Goal: Find specific page/section: Find specific page/section

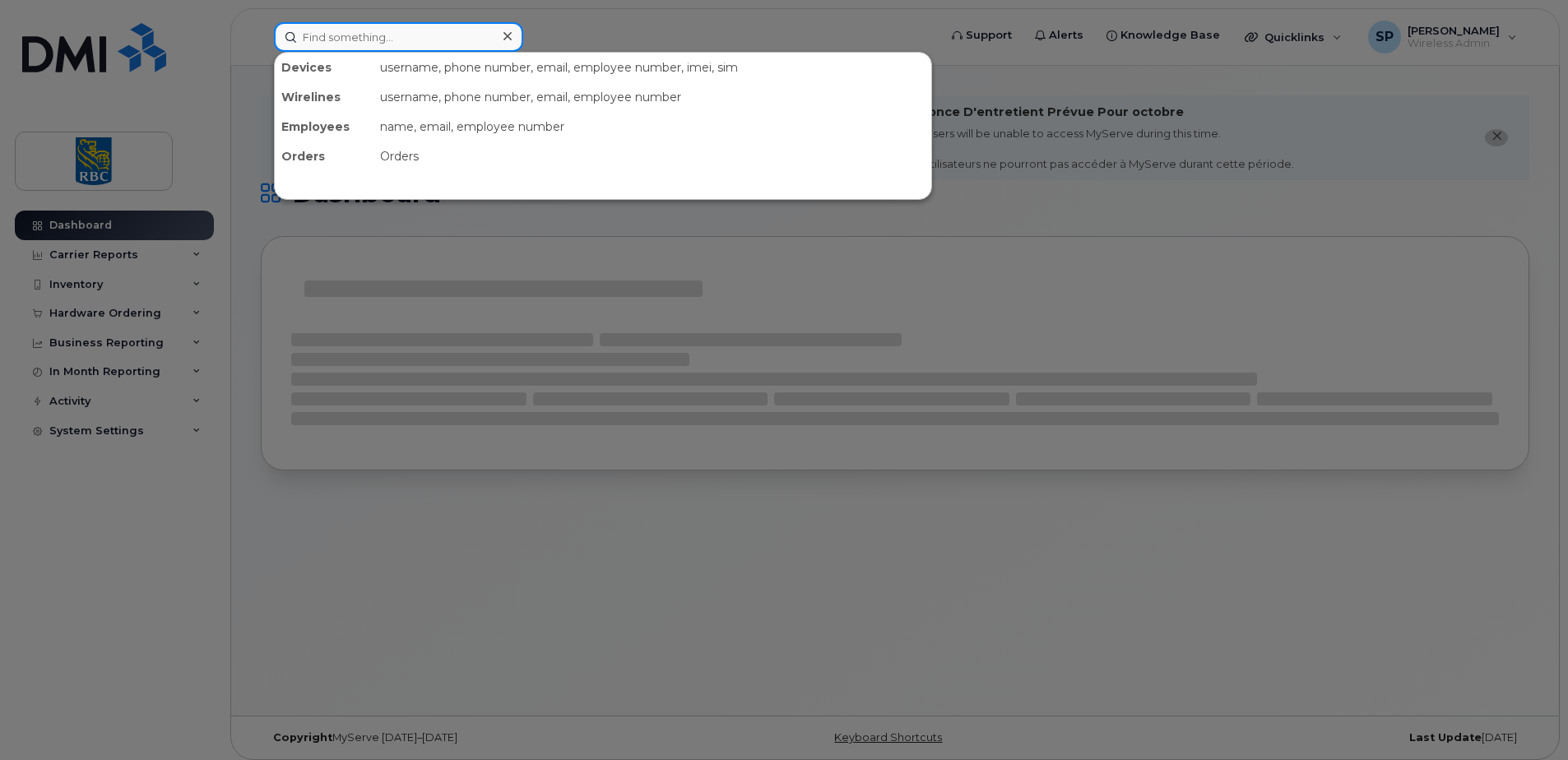
click at [319, 35] on input at bounding box center [399, 36] width 250 height 29
paste input "4164338578"
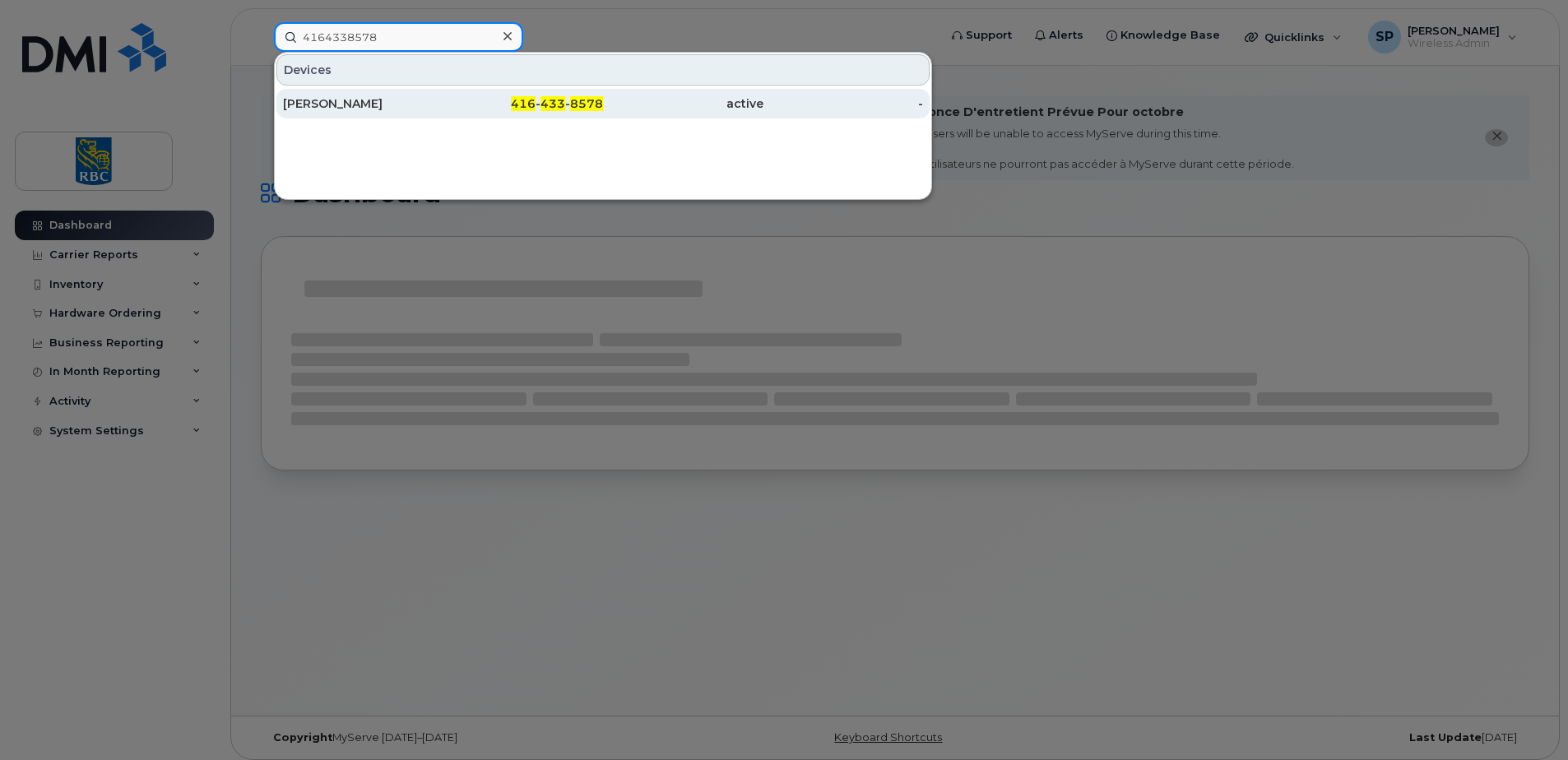
type input "4164338578"
click at [373, 107] on div "[PERSON_NAME]" at bounding box center [363, 104] width 160 height 17
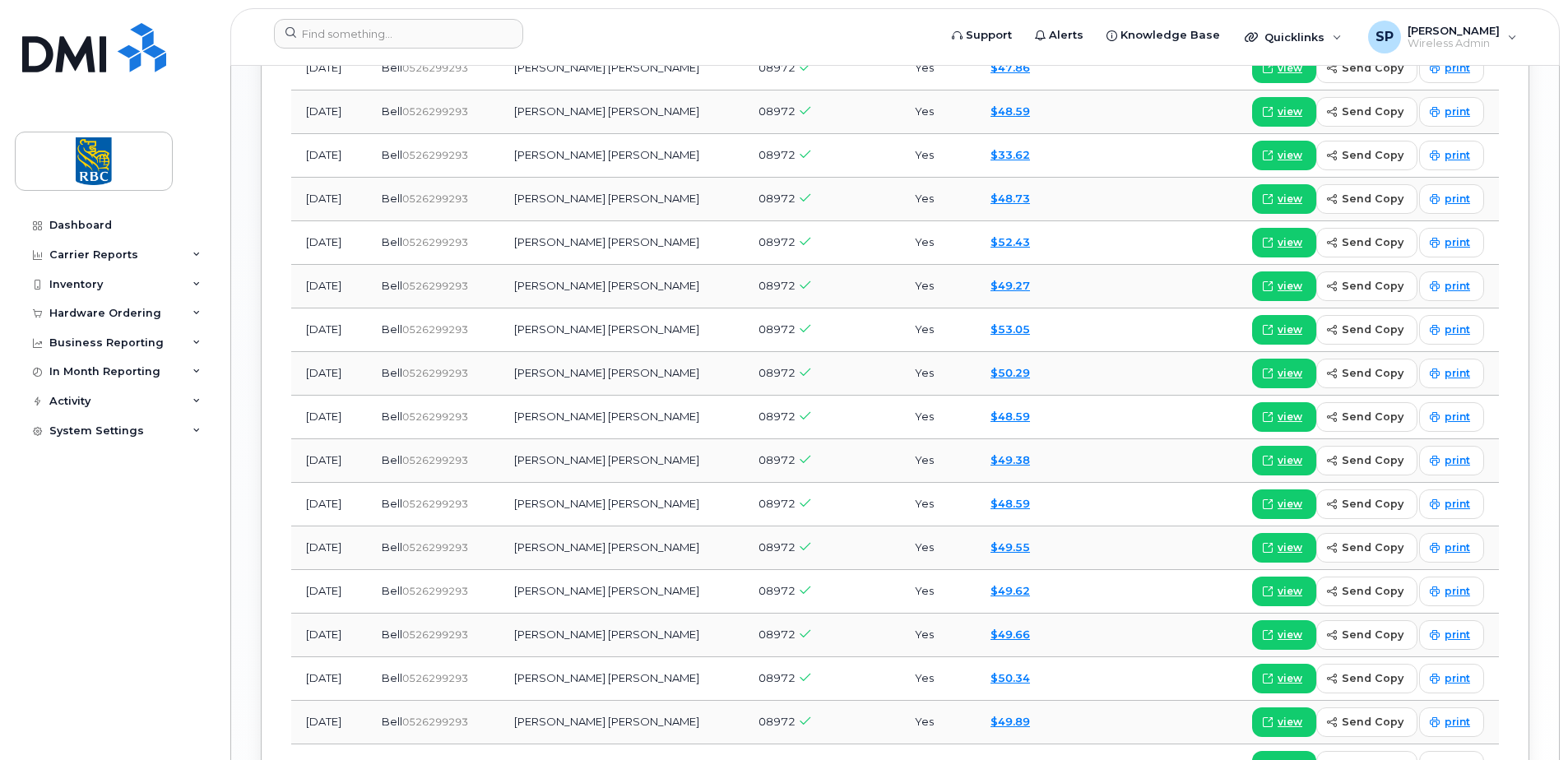
scroll to position [1662, 0]
click at [1275, 466] on span at bounding box center [1267, 460] width 15 height 15
